Goal: Task Accomplishment & Management: Manage account settings

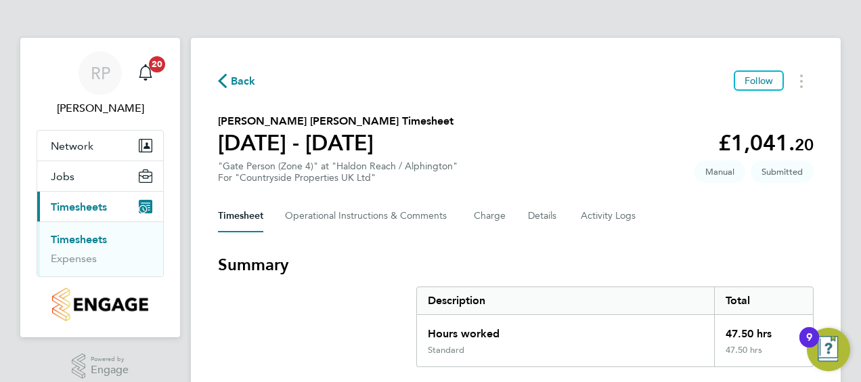
drag, startPoint x: 860, startPoint y: 198, endPoint x: 853, endPoint y: 305, distance: 107.2
drag, startPoint x: 810, startPoint y: 336, endPoint x: 834, endPoint y: 275, distance: 66.2
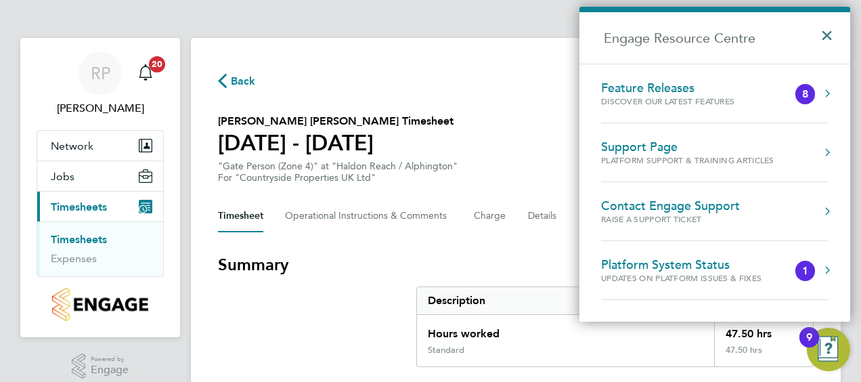
click at [824, 32] on button "×" at bounding box center [830, 31] width 20 height 30
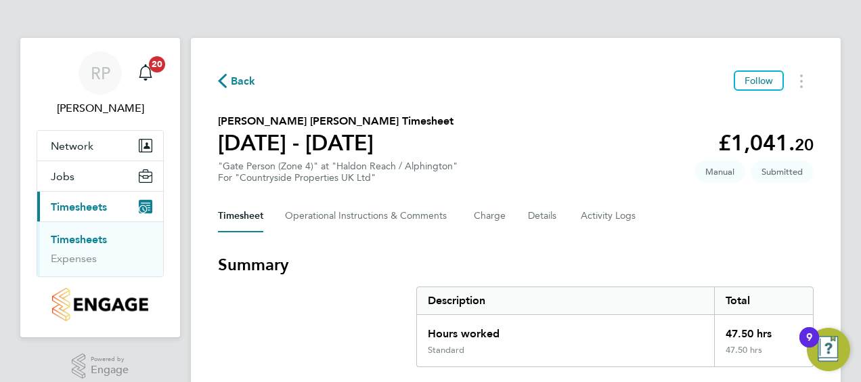
drag, startPoint x: 840, startPoint y: 60, endPoint x: 814, endPoint y: 43, distance: 31.0
click at [609, 339] on div "Hours worked" at bounding box center [565, 330] width 297 height 30
drag, startPoint x: 699, startPoint y: 215, endPoint x: 686, endPoint y: 303, distance: 88.8
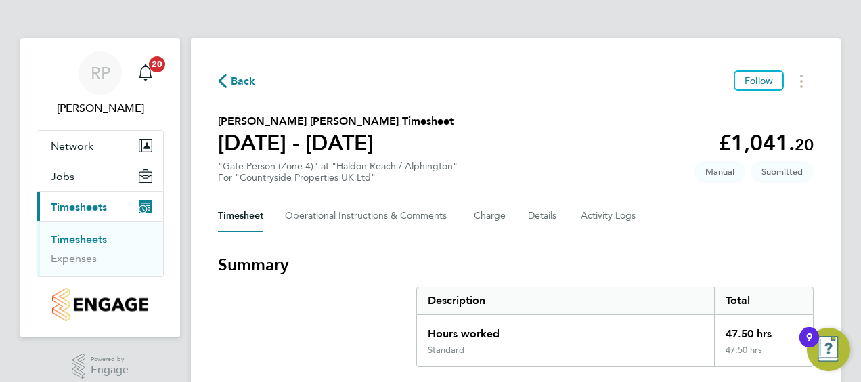
drag, startPoint x: 686, startPoint y: 303, endPoint x: 603, endPoint y: 256, distance: 95.5
click at [602, 255] on h3 "Summary" at bounding box center [516, 265] width 596 height 22
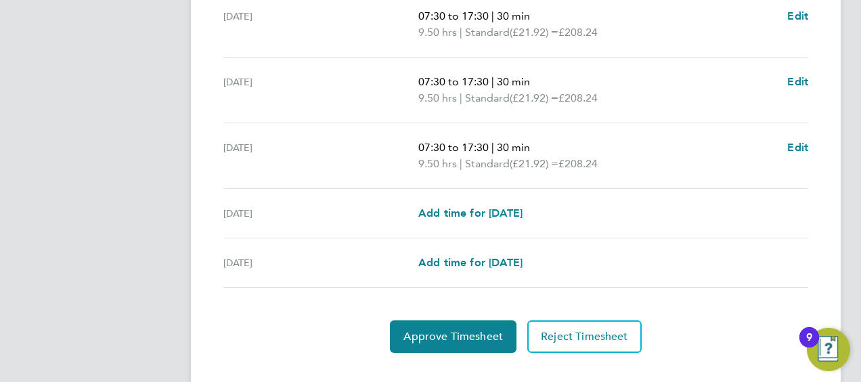
scroll to position [594, 0]
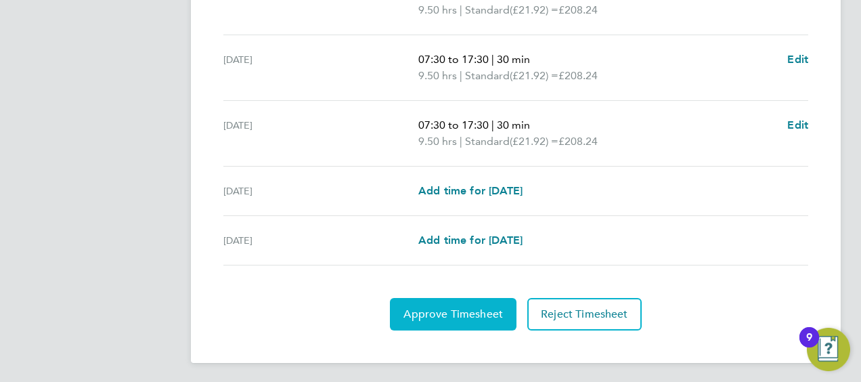
click at [485, 317] on span "Approve Timesheet" at bounding box center [453, 314] width 100 height 14
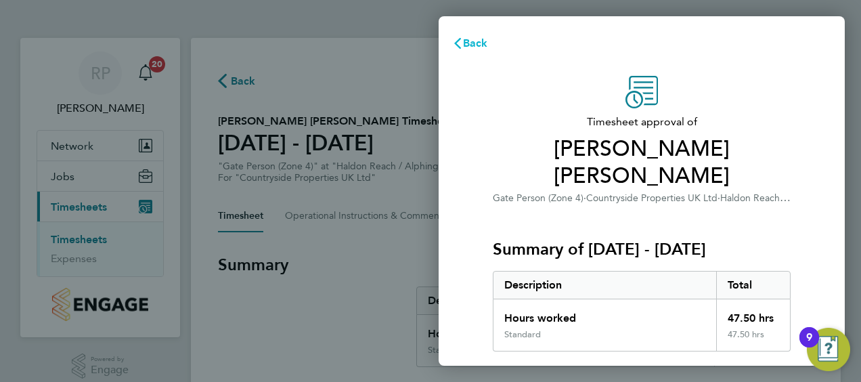
click at [458, 39] on icon "button" at bounding box center [457, 43] width 11 height 11
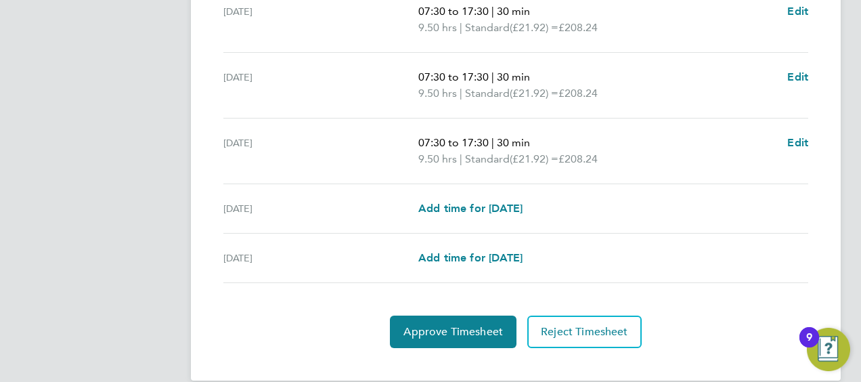
scroll to position [594, 0]
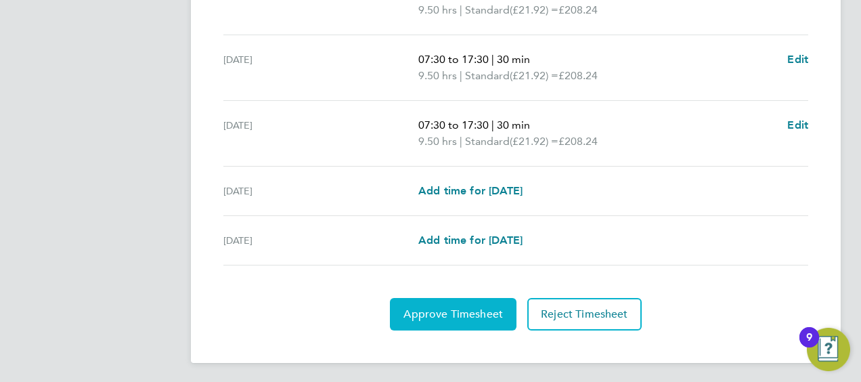
click at [464, 310] on span "Approve Timesheet" at bounding box center [453, 314] width 100 height 14
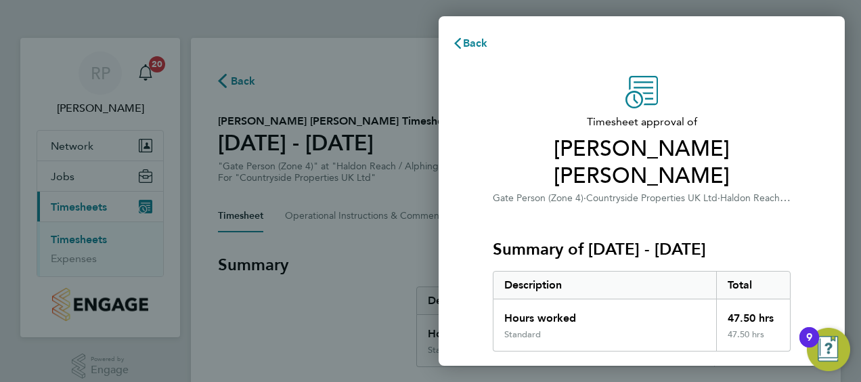
drag, startPoint x: 826, startPoint y: 269, endPoint x: 831, endPoint y: 257, distance: 13.3
click at [831, 257] on div "Timesheet approval of Connor Iles Gate Person (Zone 4) · Countryside Properties…" at bounding box center [642, 340] width 406 height 561
click at [785, 148] on span "Connor Iles" at bounding box center [642, 162] width 298 height 54
click at [462, 41] on icon "button" at bounding box center [457, 43] width 11 height 11
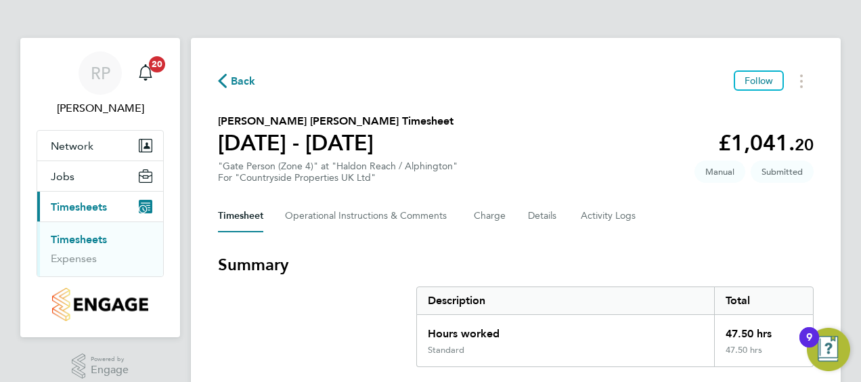
click at [787, 256] on h3 "Summary" at bounding box center [516, 265] width 596 height 22
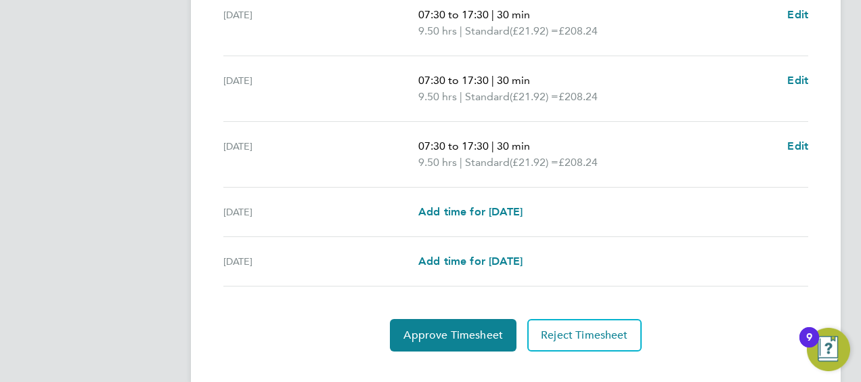
scroll to position [594, 0]
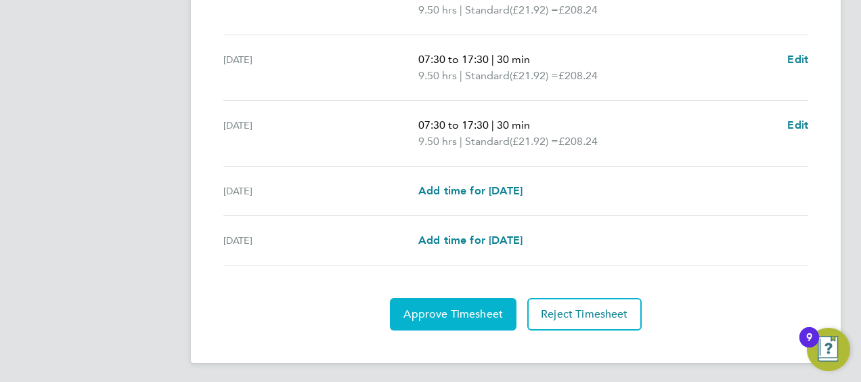
click at [458, 311] on span "Approve Timesheet" at bounding box center [453, 314] width 100 height 14
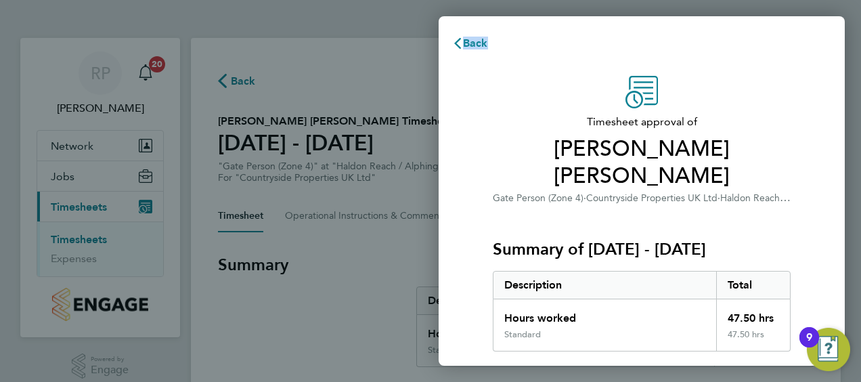
drag, startPoint x: 791, startPoint y: 14, endPoint x: 747, endPoint y: 46, distance: 54.2
click at [747, 46] on div "Back Timesheet approval of Connor Iles Gate Person (Zone 4) · Countryside Prope…" at bounding box center [430, 191] width 861 height 382
drag, startPoint x: 747, startPoint y: 46, endPoint x: 726, endPoint y: 47, distance: 21.7
click at [726, 47] on div "Back" at bounding box center [642, 43] width 406 height 32
drag, startPoint x: 726, startPoint y: 47, endPoint x: 684, endPoint y: 45, distance: 42.1
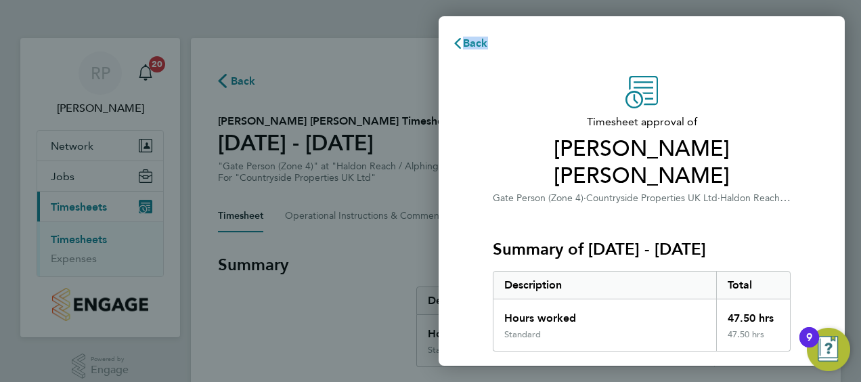
drag, startPoint x: 684, startPoint y: 45, endPoint x: 579, endPoint y: 57, distance: 105.0
click at [579, 57] on div "Back" at bounding box center [642, 43] width 406 height 32
drag, startPoint x: 579, startPoint y: 57, endPoint x: 510, endPoint y: 29, distance: 75.0
click at [510, 29] on div "Back" at bounding box center [642, 43] width 406 height 32
click at [457, 41] on icon "button" at bounding box center [457, 43] width 7 height 11
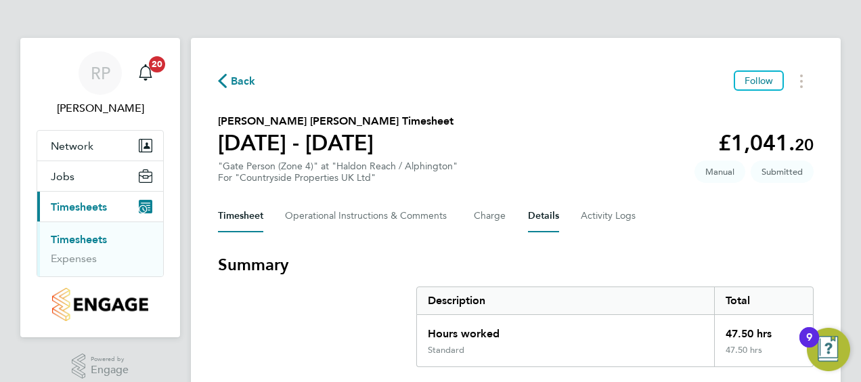
drag, startPoint x: 558, startPoint y: 226, endPoint x: 719, endPoint y: 231, distance: 161.2
drag, startPoint x: 743, startPoint y: 229, endPoint x: 769, endPoint y: 240, distance: 28.5
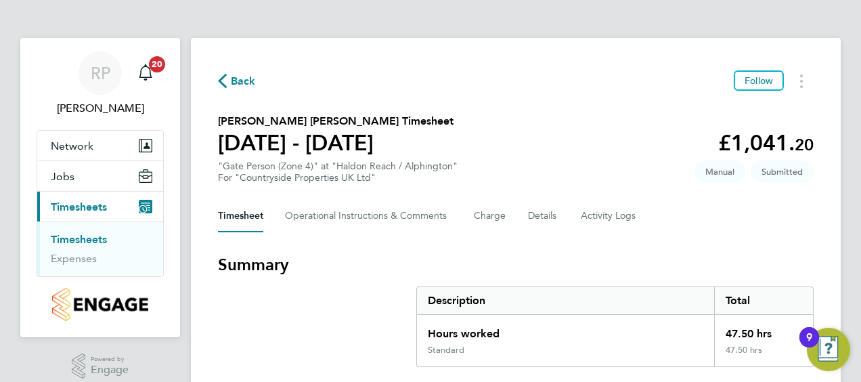
drag, startPoint x: 849, startPoint y: 131, endPoint x: 836, endPoint y: 206, distance: 75.7
drag, startPoint x: 836, startPoint y: 206, endPoint x: 724, endPoint y: 279, distance: 133.5
click at [724, 279] on section "Summary Description Total Hours worked 47.50 hrs Standard 47.50 hrs" at bounding box center [516, 310] width 596 height 113
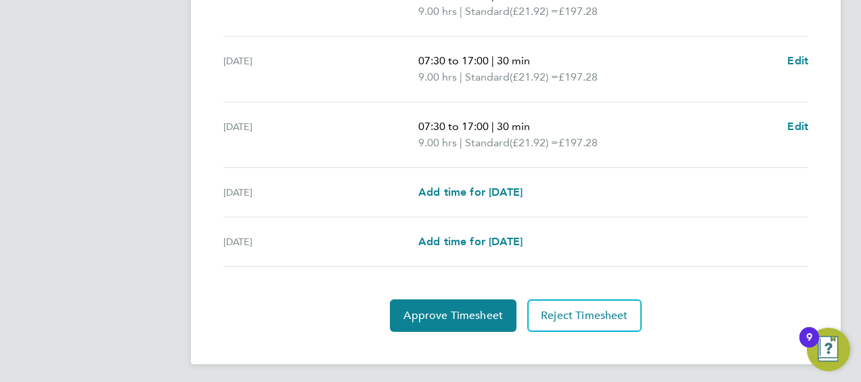
scroll to position [594, 0]
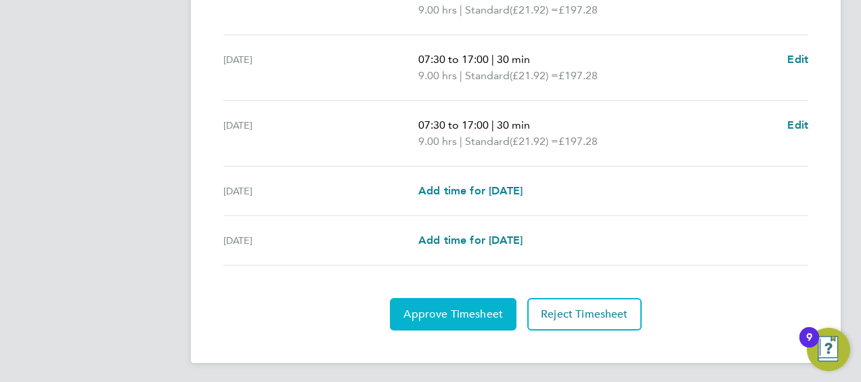
click at [470, 312] on span "Approve Timesheet" at bounding box center [453, 314] width 100 height 14
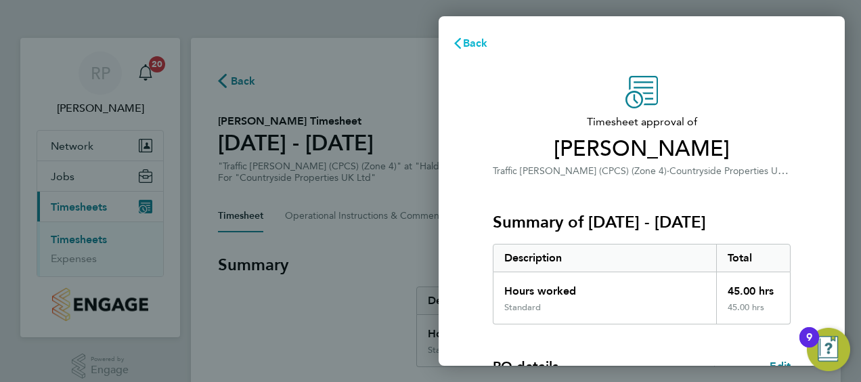
click at [456, 39] on icon "button" at bounding box center [457, 43] width 11 height 11
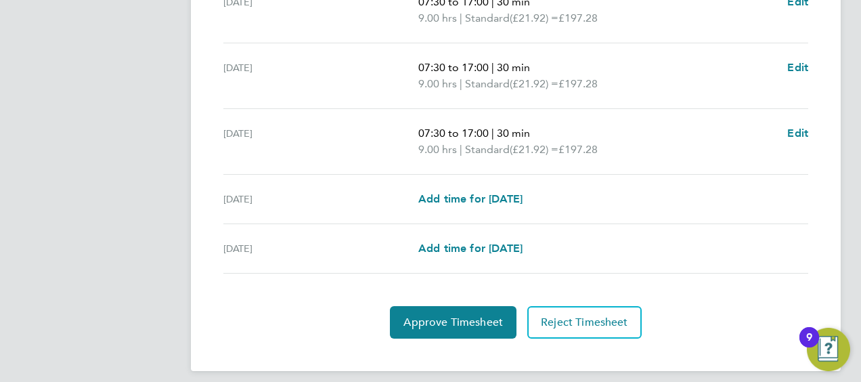
scroll to position [594, 0]
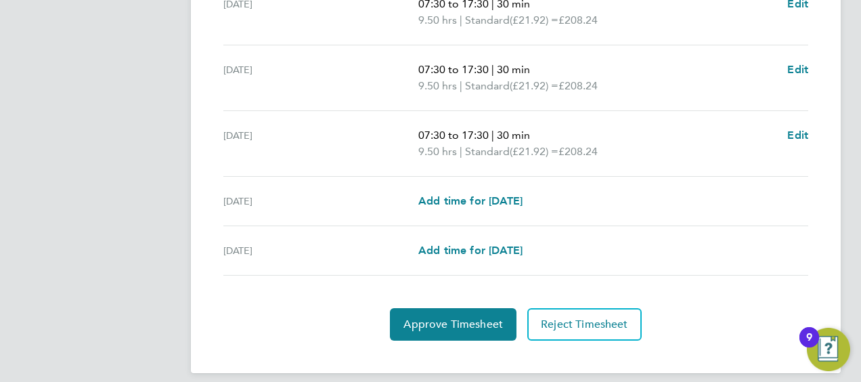
scroll to position [594, 0]
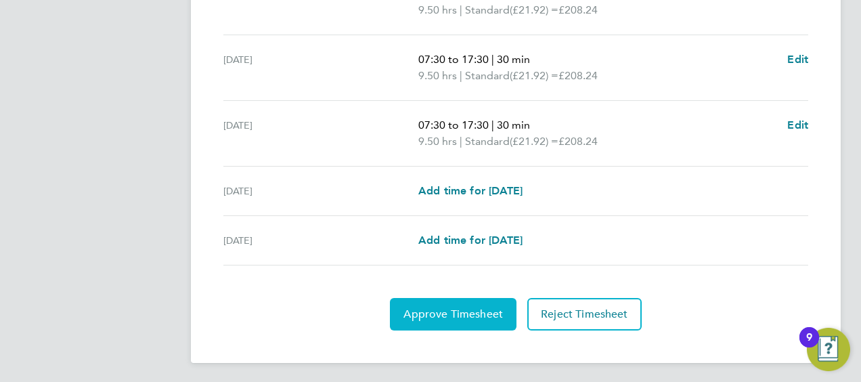
click at [464, 307] on span "Approve Timesheet" at bounding box center [453, 314] width 100 height 14
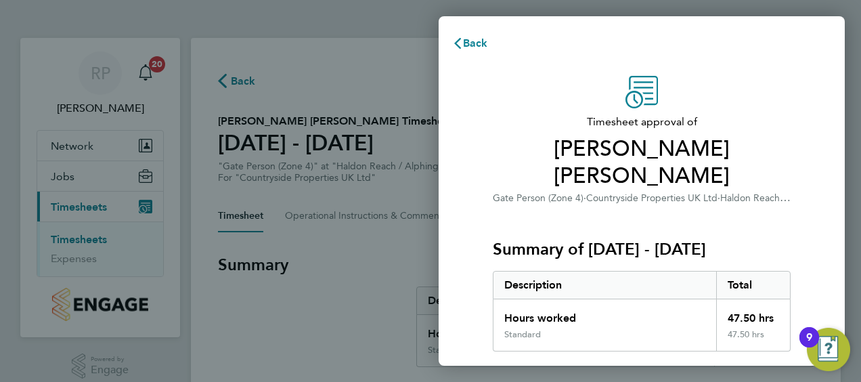
click at [467, 259] on div "Timesheet approval of [PERSON_NAME] [PERSON_NAME] Gate Person (Zone 4) · Countr…" at bounding box center [642, 340] width 406 height 561
click at [831, 343] on img "Open Resource Center, 9 new notifications" at bounding box center [828, 349] width 43 height 43
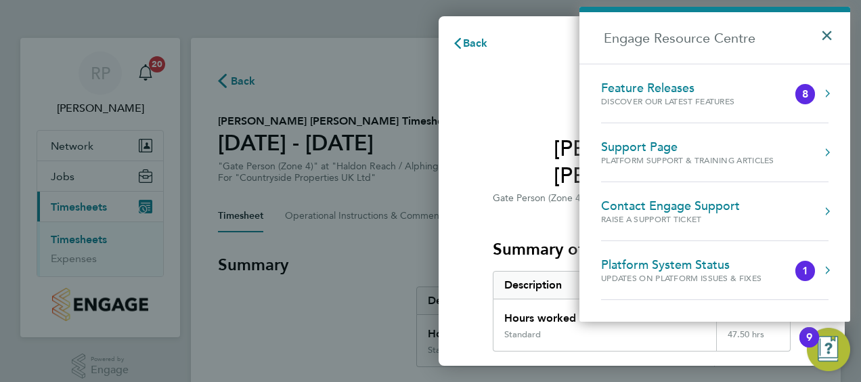
click at [826, 37] on button "×" at bounding box center [830, 31] width 20 height 30
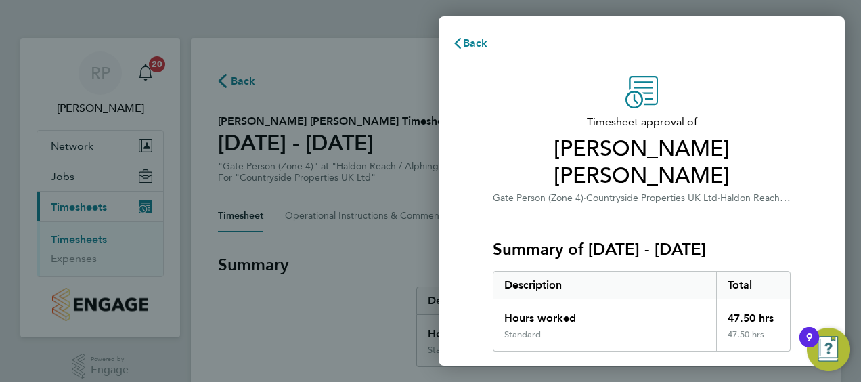
drag, startPoint x: 850, startPoint y: 150, endPoint x: 842, endPoint y: 206, distance: 56.1
click at [843, 208] on div "Back Timesheet approval of Connor Iles Gate Person (Zone 4) · Countryside Prope…" at bounding box center [430, 191] width 861 height 382
click at [810, 198] on div "Timesheet approval of Connor Iles Gate Person (Zone 4) · Countryside Properties…" at bounding box center [642, 340] width 406 height 561
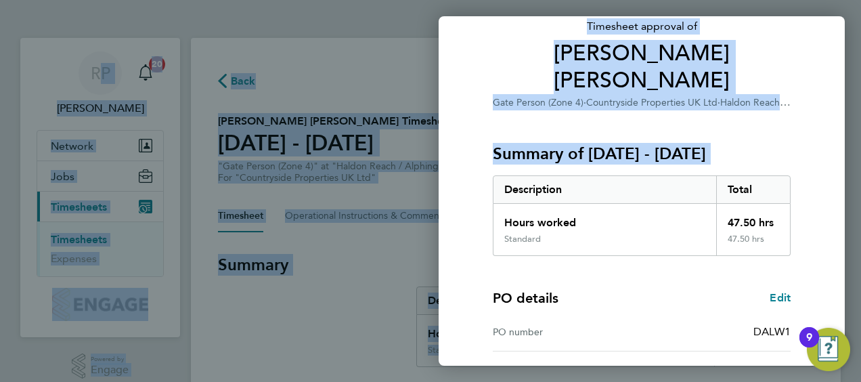
scroll to position [227, 0]
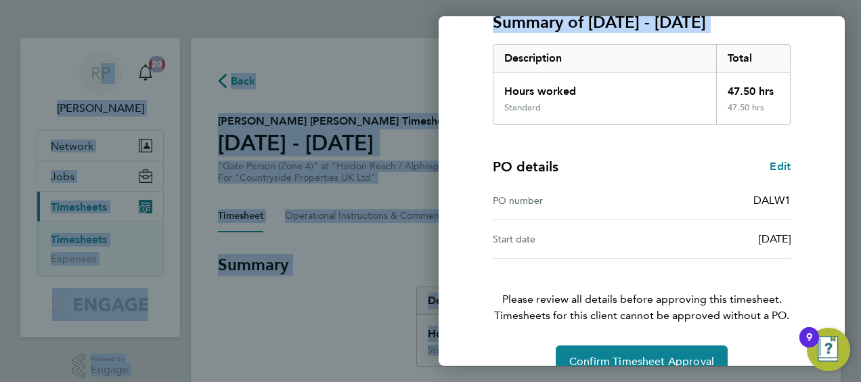
drag, startPoint x: 810, startPoint y: 198, endPoint x: 758, endPoint y: 274, distance: 91.6
click at [758, 274] on div "Timesheet approval of Connor Iles Gate Person (Zone 4) · Countryside Properties…" at bounding box center [642, 113] width 406 height 561
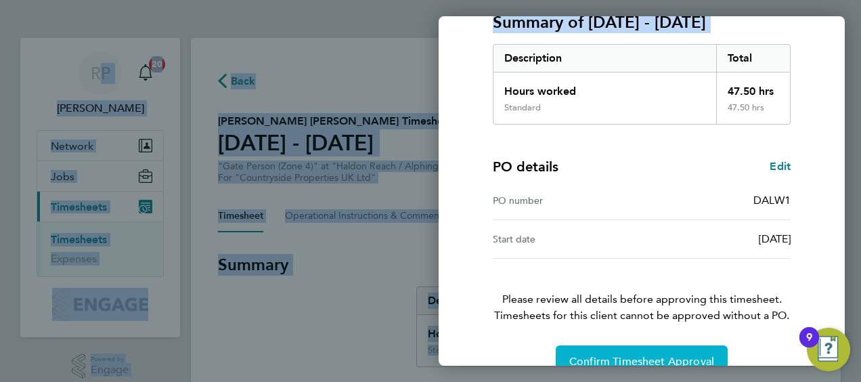
click at [628, 355] on span "Confirm Timesheet Approval" at bounding box center [641, 362] width 145 height 14
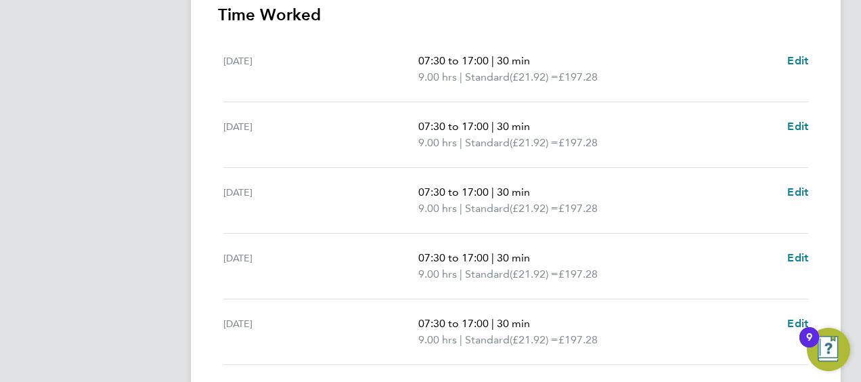
scroll to position [594, 0]
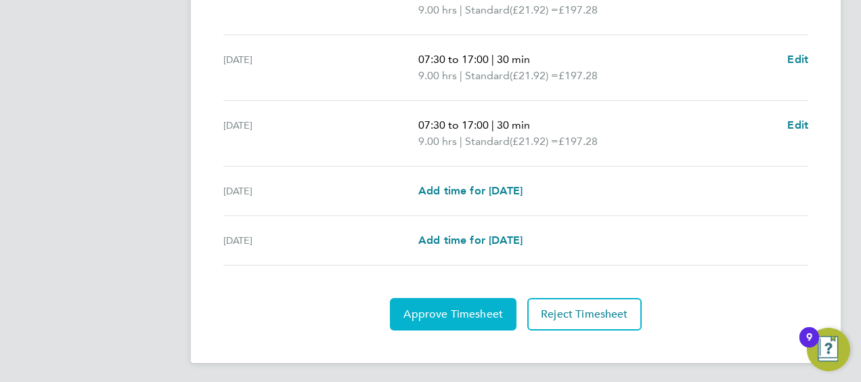
click at [472, 309] on span "Approve Timesheet" at bounding box center [453, 314] width 100 height 14
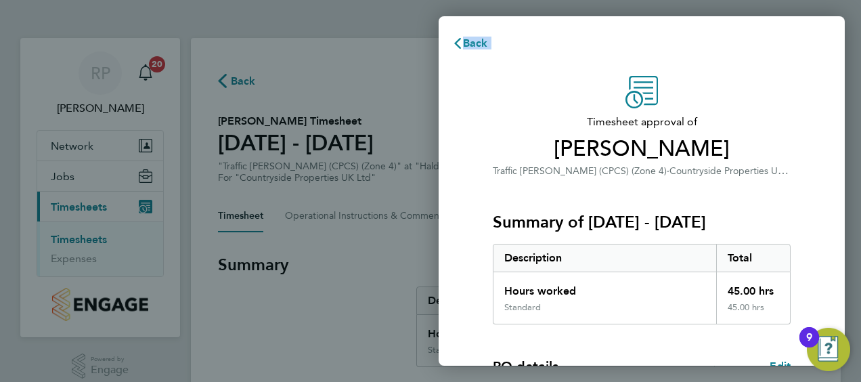
scroll to position [227, 0]
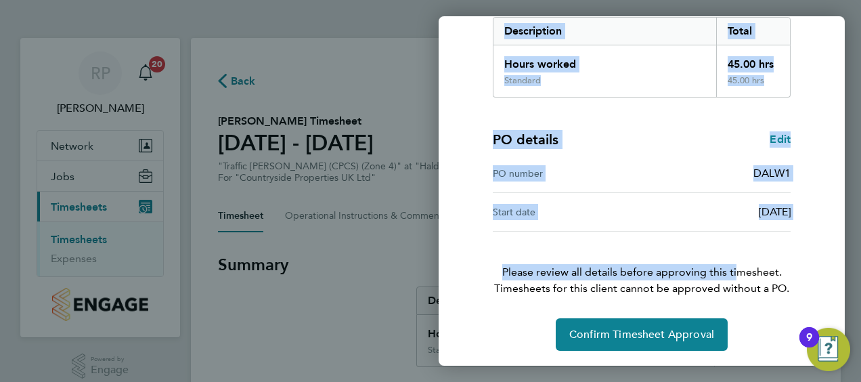
drag, startPoint x: 774, startPoint y: 102, endPoint x: 731, endPoint y: 242, distance: 146.5
click at [731, 242] on div "Timesheet approval of Simon Williams Traffic Marshall (CPCS) (Zone 4) · Country…" at bounding box center [642, 100] width 330 height 502
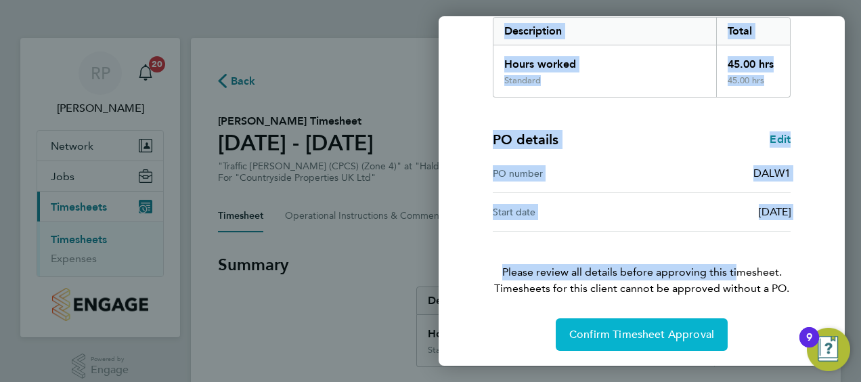
click at [671, 330] on span "Confirm Timesheet Approval" at bounding box center [641, 335] width 145 height 14
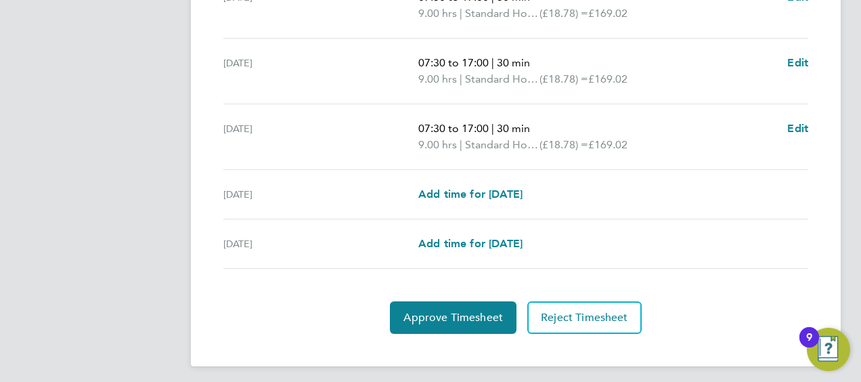
scroll to position [594, 0]
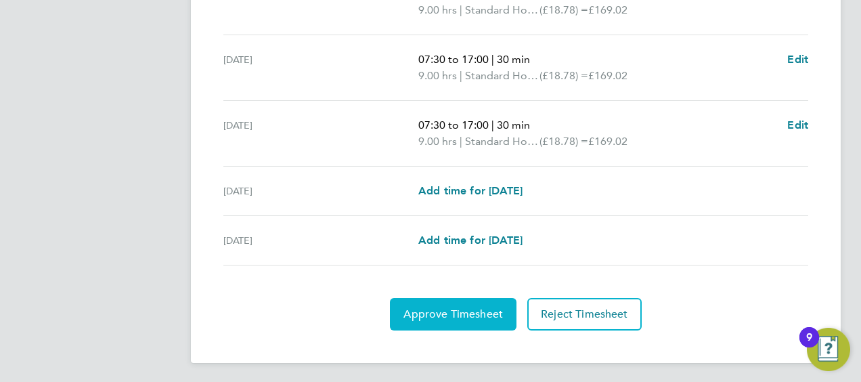
click at [482, 292] on section "Time Worked [DATE] 07:30 to 17:00 | 30 min 9.00 hrs | Standard Hours (£18.78) =…" at bounding box center [516, 68] width 596 height 525
click at [479, 307] on span "Approve Timesheet" at bounding box center [453, 314] width 100 height 14
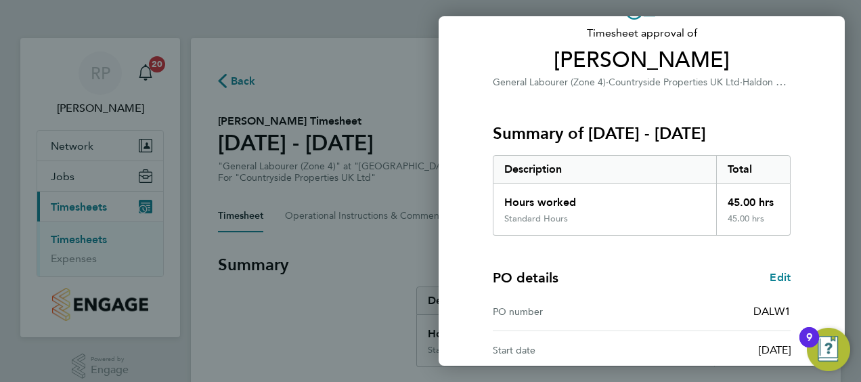
scroll to position [227, 0]
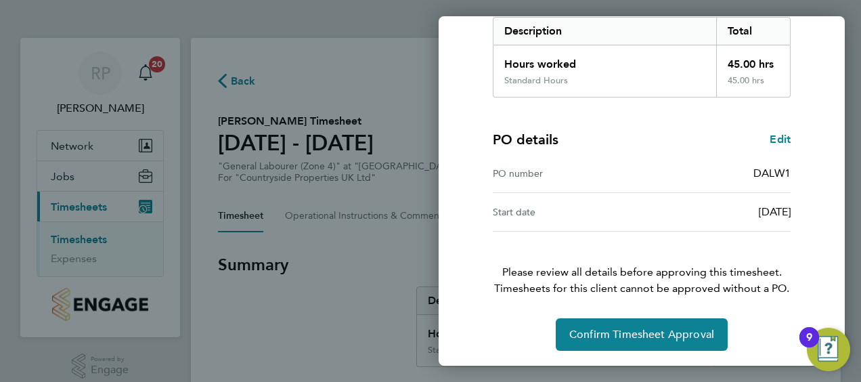
drag, startPoint x: 831, startPoint y: 198, endPoint x: 740, endPoint y: 340, distance: 168.4
click at [740, 340] on div "Timesheet approval of [PERSON_NAME] General Labourer (Zone 4) · Countryside Pro…" at bounding box center [642, 100] width 406 height 534
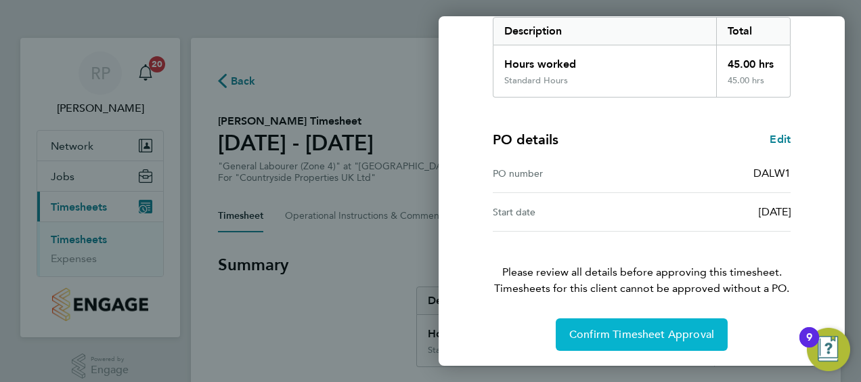
drag, startPoint x: 740, startPoint y: 340, endPoint x: 670, endPoint y: 334, distance: 69.9
click at [670, 334] on span "Confirm Timesheet Approval" at bounding box center [641, 335] width 145 height 14
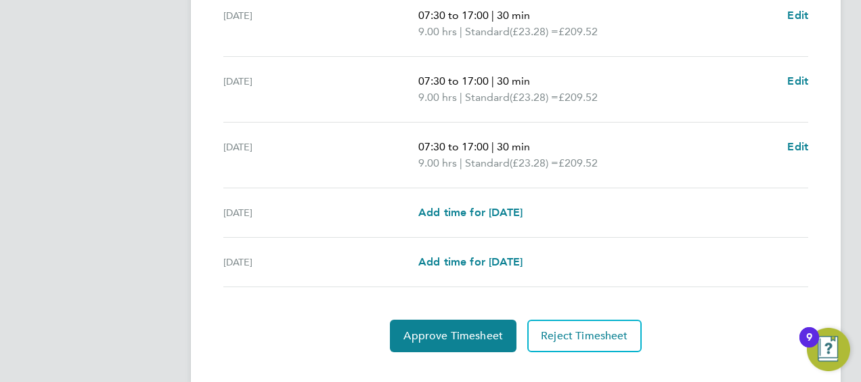
scroll to position [594, 0]
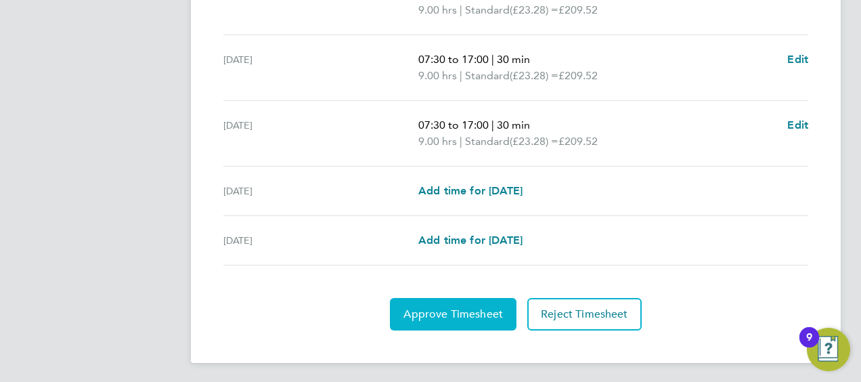
click at [474, 315] on span "Approve Timesheet" at bounding box center [453, 314] width 100 height 14
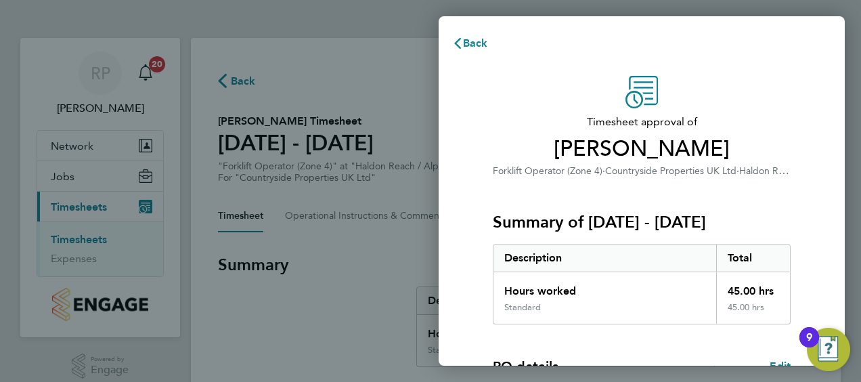
scroll to position [227, 0]
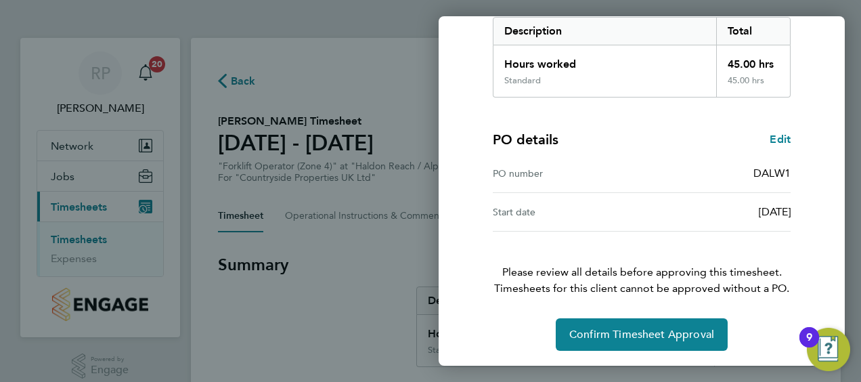
drag, startPoint x: 657, startPoint y: 305, endPoint x: 671, endPoint y: 381, distance: 77.8
click at [671, 0] on html "RP Rob Pendell Notifications 20 Applications: Network Team Members Sites Jobs V…" at bounding box center [430, 0] width 861 height 0
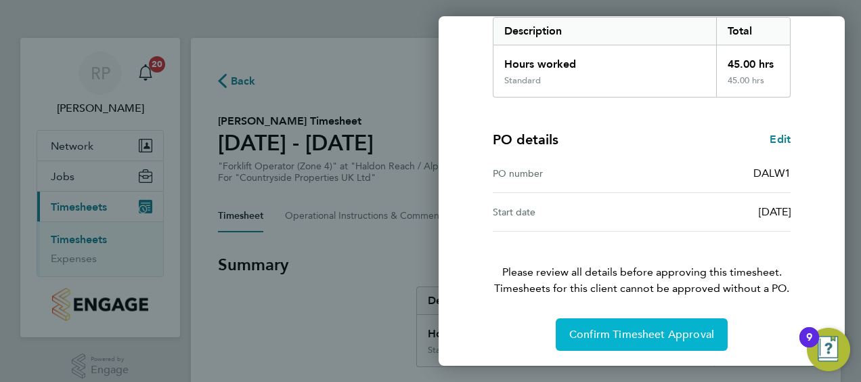
drag, startPoint x: 671, startPoint y: 381, endPoint x: 637, endPoint y: 338, distance: 54.9
click at [637, 338] on span "Confirm Timesheet Approval" at bounding box center [641, 335] width 145 height 14
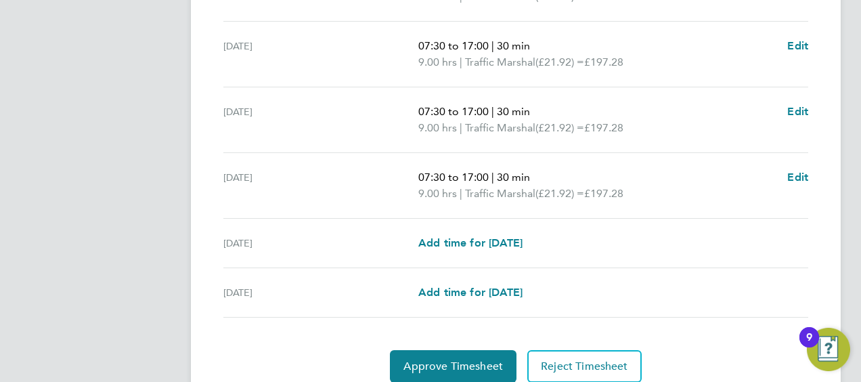
scroll to position [594, 0]
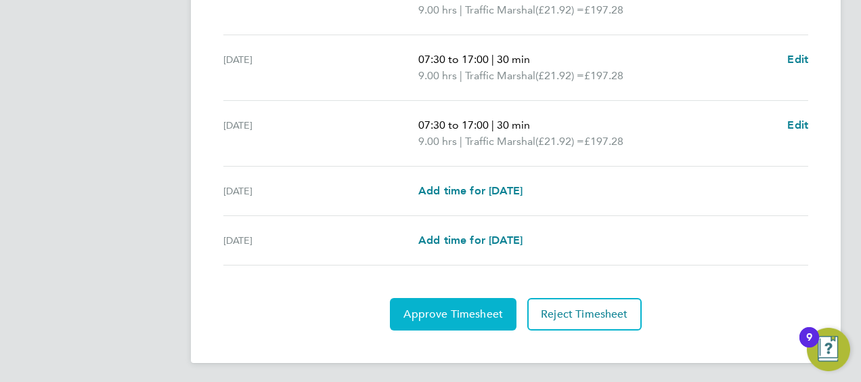
click at [458, 325] on button "Approve Timesheet" at bounding box center [453, 314] width 127 height 32
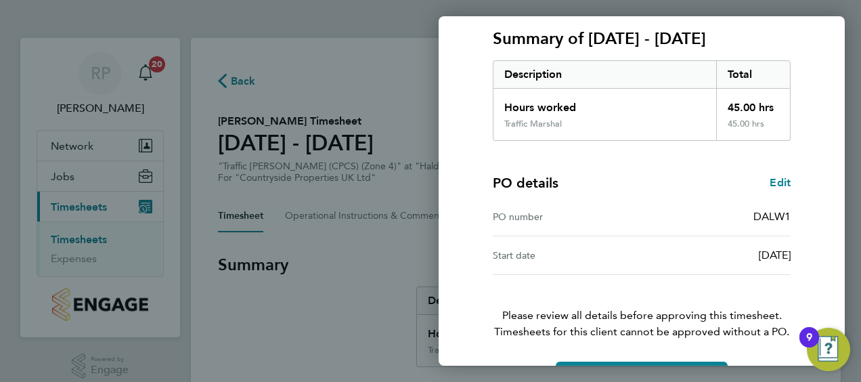
scroll to position [227, 0]
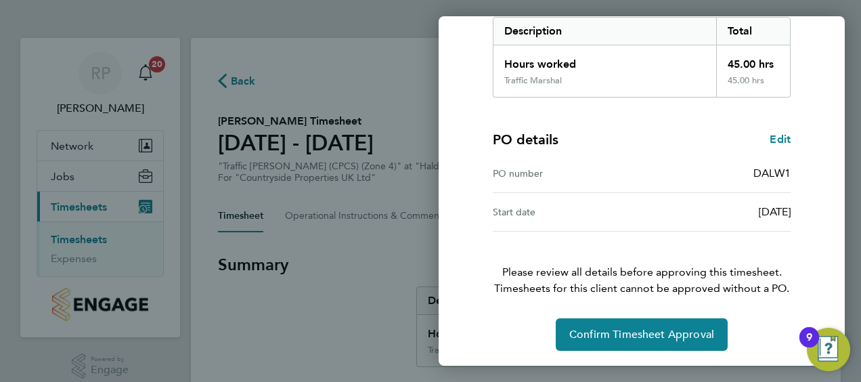
drag, startPoint x: 669, startPoint y: 305, endPoint x: 647, endPoint y: 416, distance: 113.8
click at [647, 0] on html "RP [PERSON_NAME] Notifications 20 Applications: Network Team Members Sites Jobs…" at bounding box center [430, 0] width 861 height 0
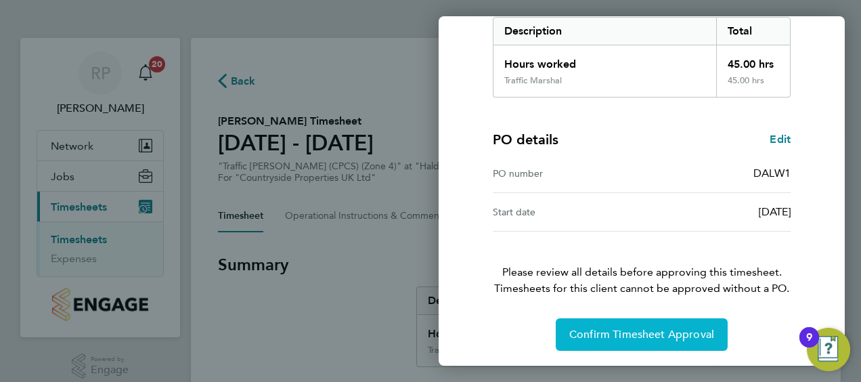
drag, startPoint x: 647, startPoint y: 416, endPoint x: 609, endPoint y: 338, distance: 86.6
click at [609, 338] on span "Confirm Timesheet Approval" at bounding box center [641, 335] width 145 height 14
